Goal: Find contact information: Find contact information

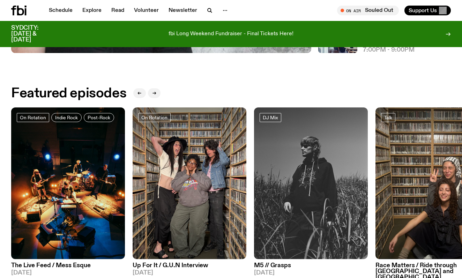
scroll to position [345, 0]
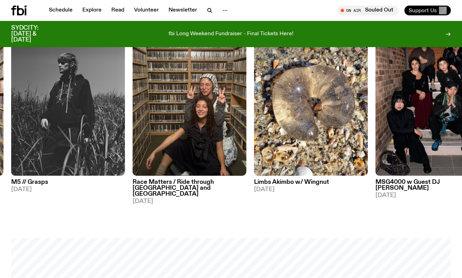
click at [433, 9] on span "Support Us" at bounding box center [423, 10] width 28 height 6
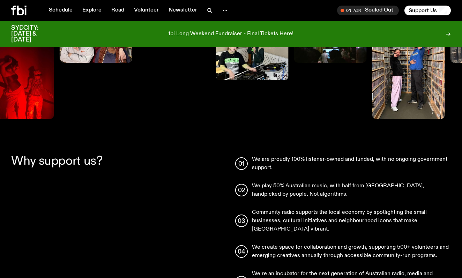
scroll to position [398, 0]
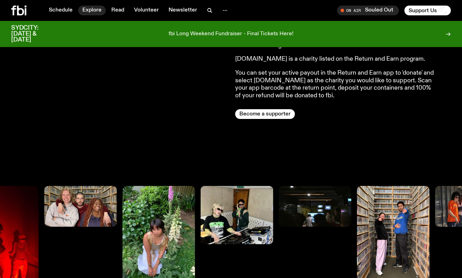
click at [101, 7] on link "Explore" at bounding box center [92, 11] width 28 height 10
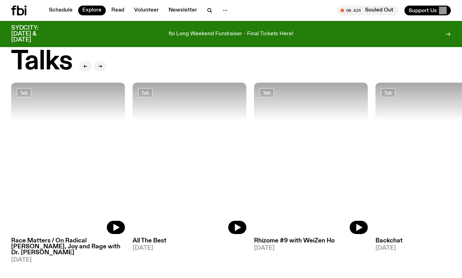
scroll to position [1069, 0]
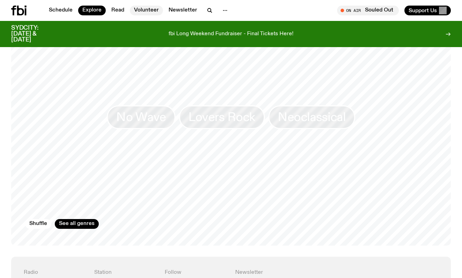
click at [144, 10] on link "Volunteer" at bounding box center [146, 11] width 33 height 10
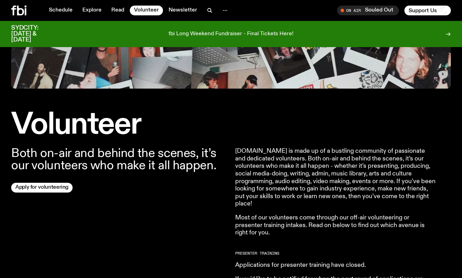
scroll to position [145, 0]
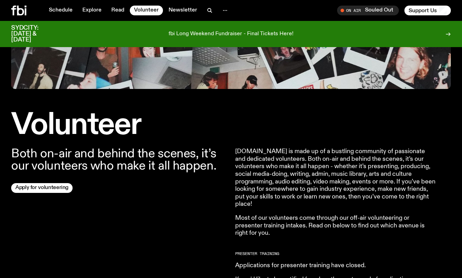
click at [177, 20] on div "Schedule Explore Read Volunteer Newsletter On Air Souled Out Tune in live On Ai…" at bounding box center [231, 10] width 462 height 21
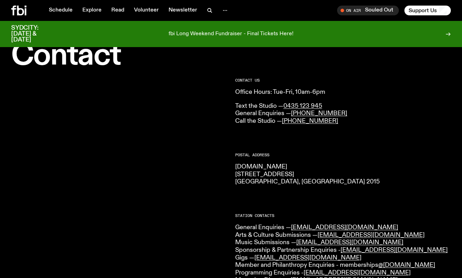
scroll to position [30, 0]
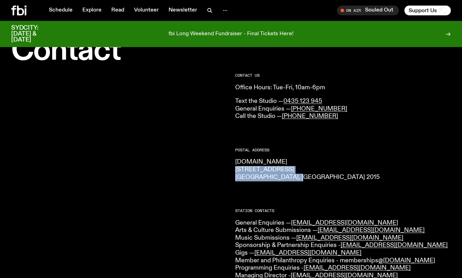
drag, startPoint x: 307, startPoint y: 179, endPoint x: 235, endPoint y: 168, distance: 72.7
click at [235, 168] on p "[DOMAIN_NAME] [STREET_ADDRESS] 2015" at bounding box center [343, 169] width 216 height 23
copy p "[STREET_ADDRESS] 2015"
click at [245, 111] on p "Text the Studio — 0435 123 945 General Enquiries — [PHONE_NUMBER] Call the Stud…" at bounding box center [343, 109] width 216 height 23
